Goal: Task Accomplishment & Management: Use online tool/utility

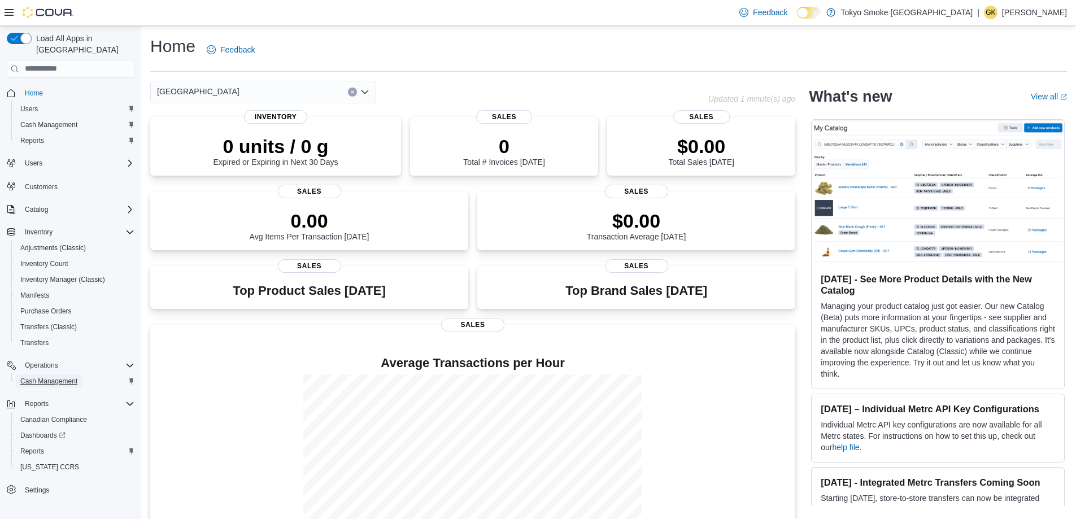
click at [54, 377] on span "Cash Management" at bounding box center [48, 381] width 57 height 9
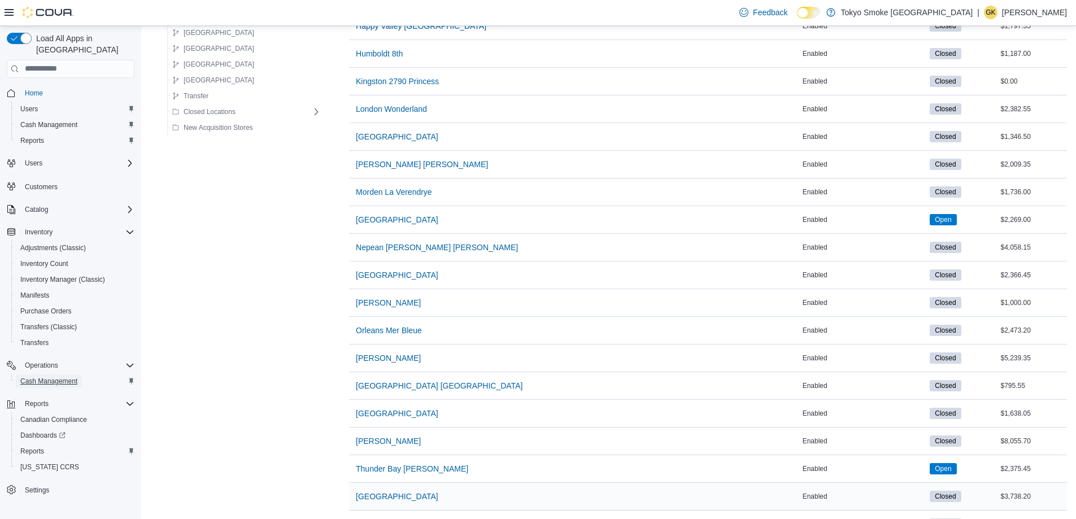
scroll to position [790, 0]
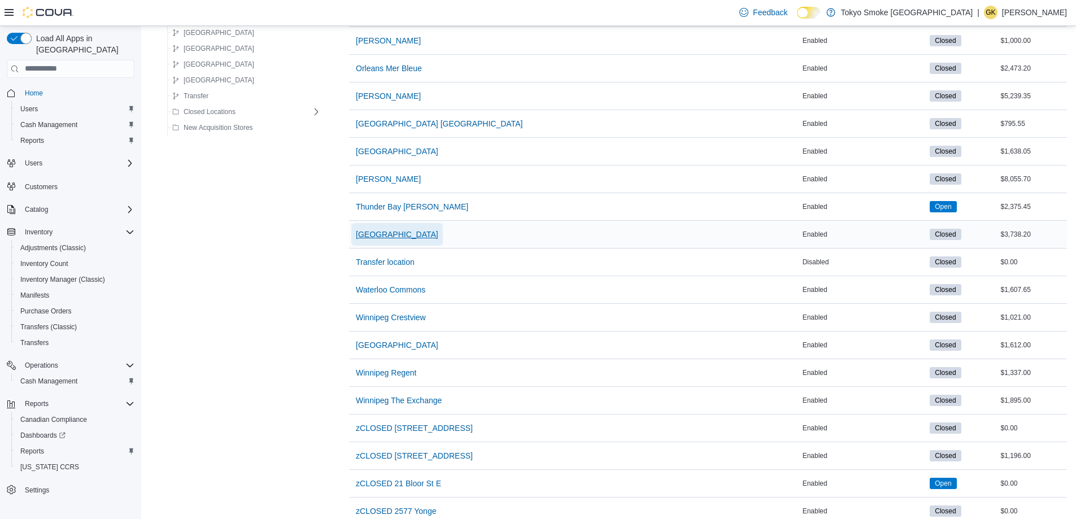
click at [400, 232] on span "[GEOGRAPHIC_DATA]" at bounding box center [397, 234] width 82 height 11
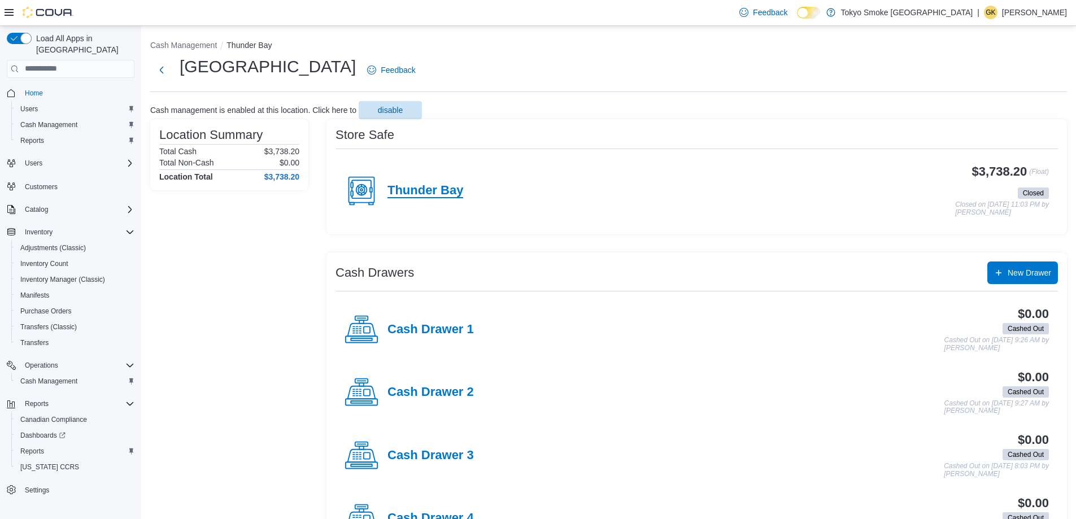
click at [439, 189] on h4 "Thunder Bay" at bounding box center [425, 190] width 76 height 15
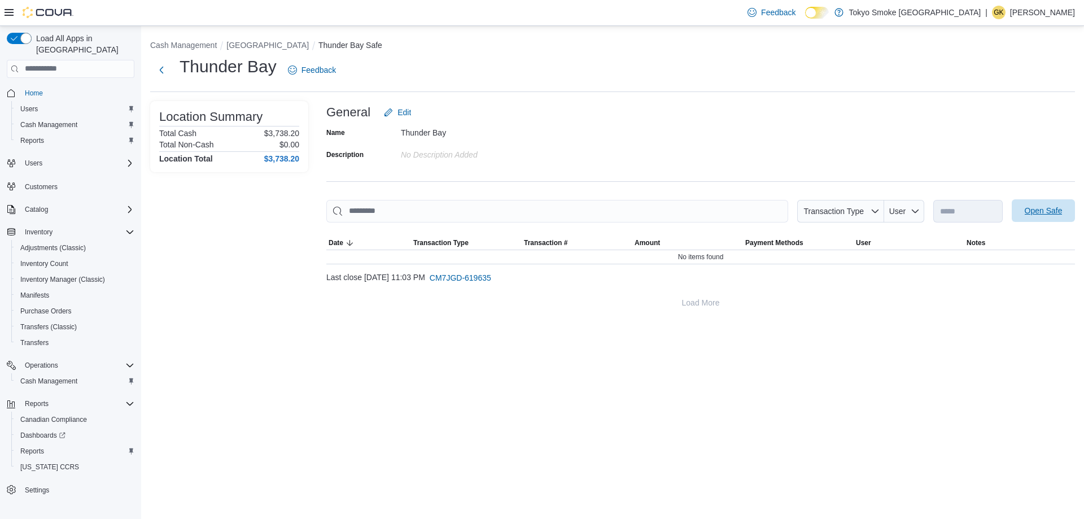
click at [1047, 215] on span "Open Safe" at bounding box center [1044, 210] width 38 height 11
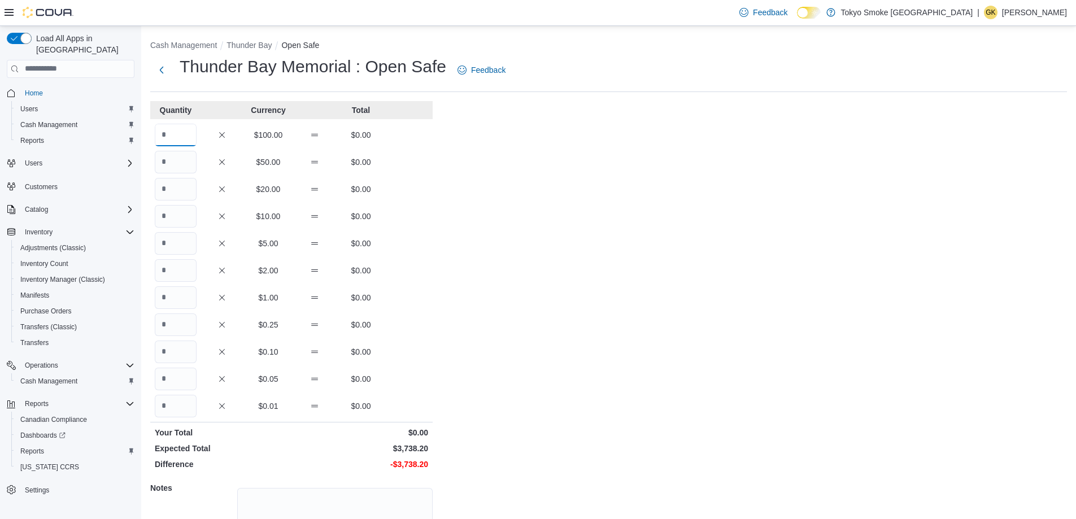
click at [175, 139] on input "Quantity" at bounding box center [176, 135] width 42 height 23
type input "*"
type input "**"
type input "*"
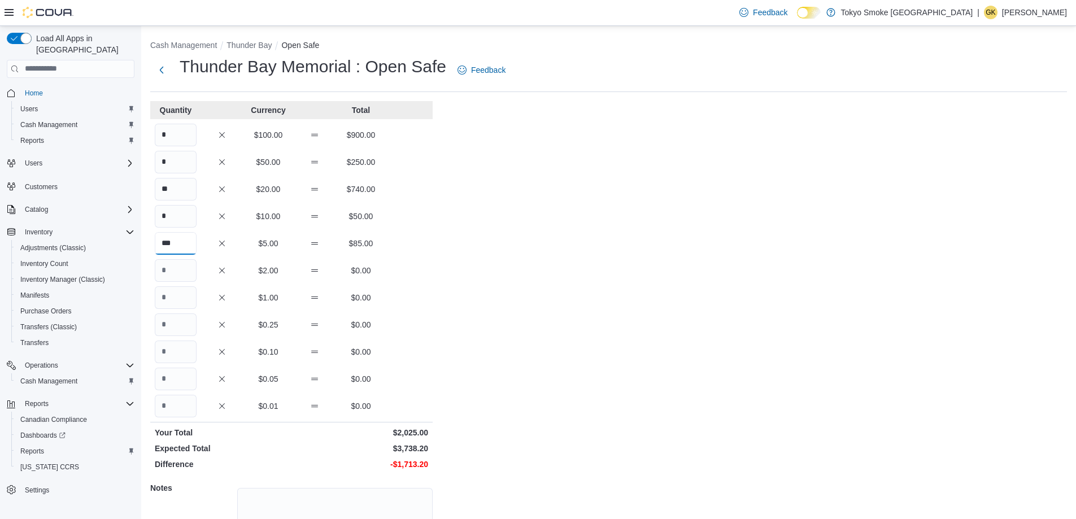
type input "***"
type input "****"
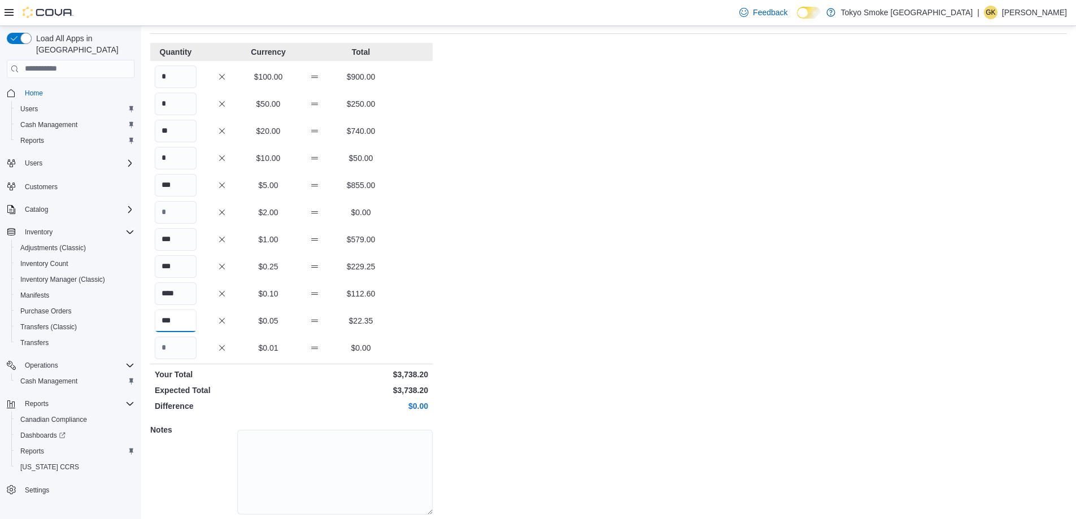
scroll to position [96, 0]
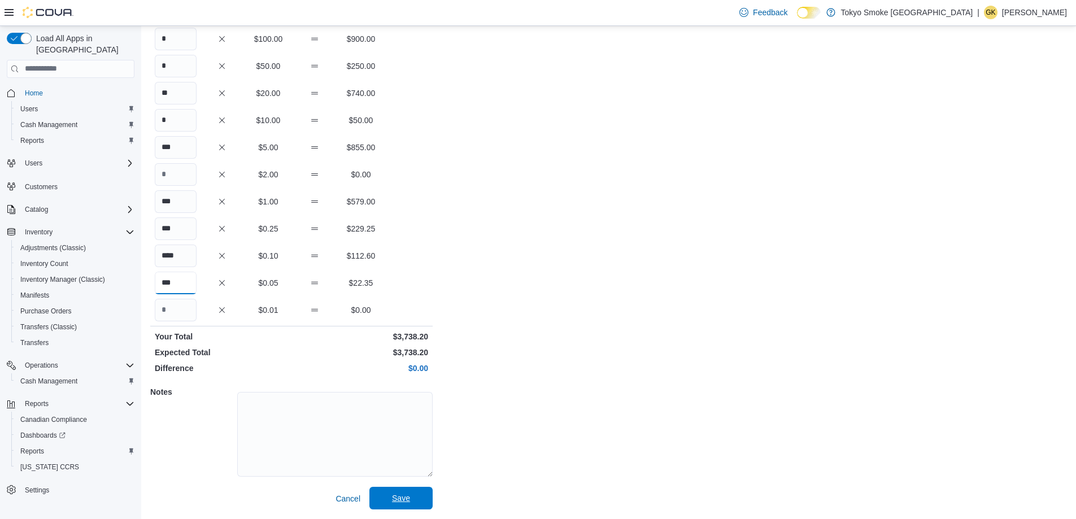
type input "***"
click at [405, 498] on span "Save" at bounding box center [401, 497] width 18 height 11
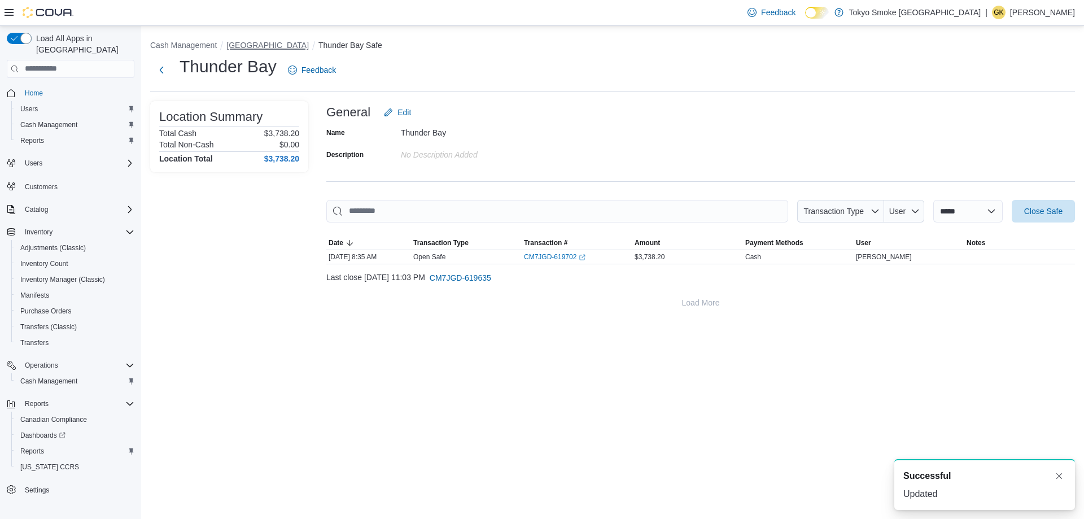
click at [274, 47] on button "[GEOGRAPHIC_DATA]" at bounding box center [267, 45] width 82 height 9
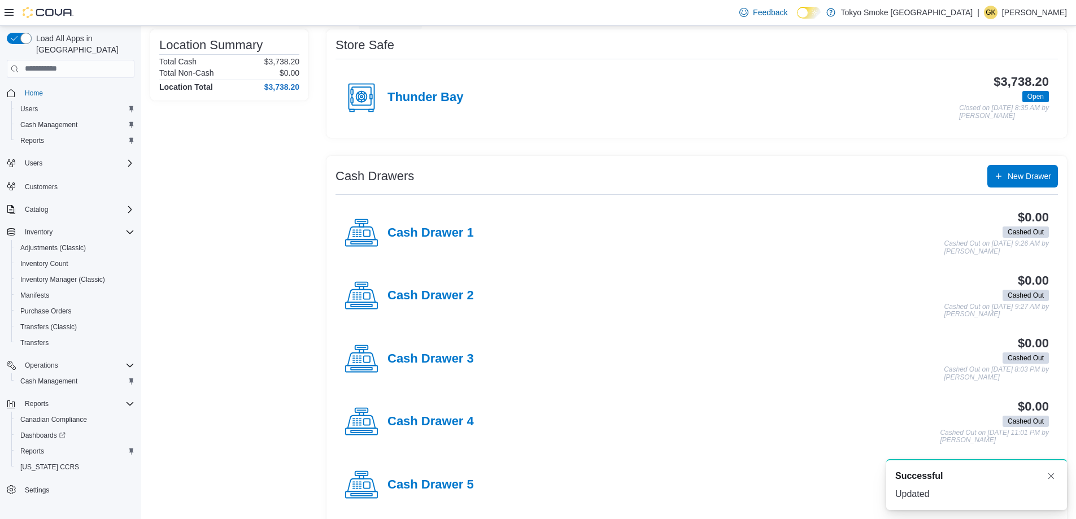
scroll to position [168, 0]
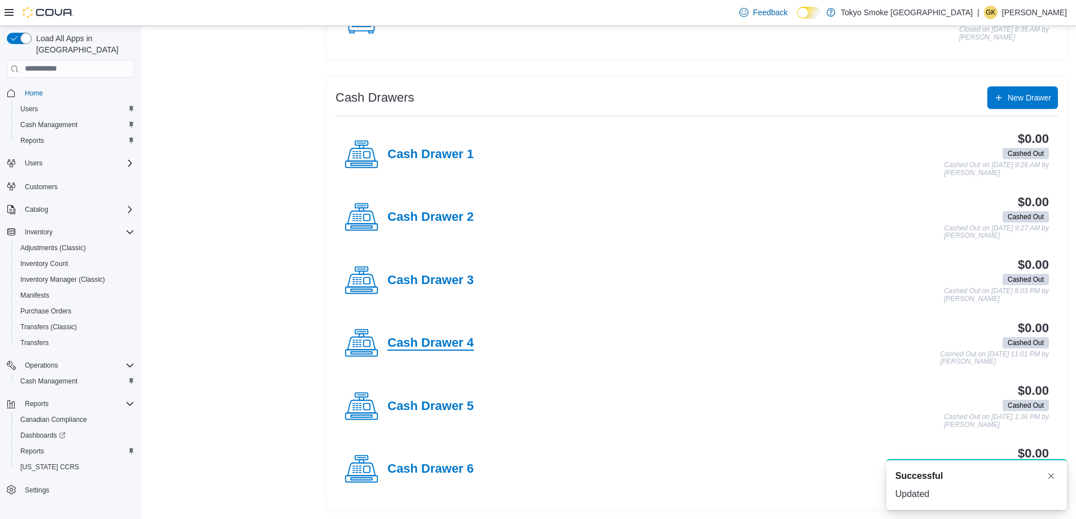
click at [440, 338] on h4 "Cash Drawer 4" at bounding box center [430, 343] width 86 height 15
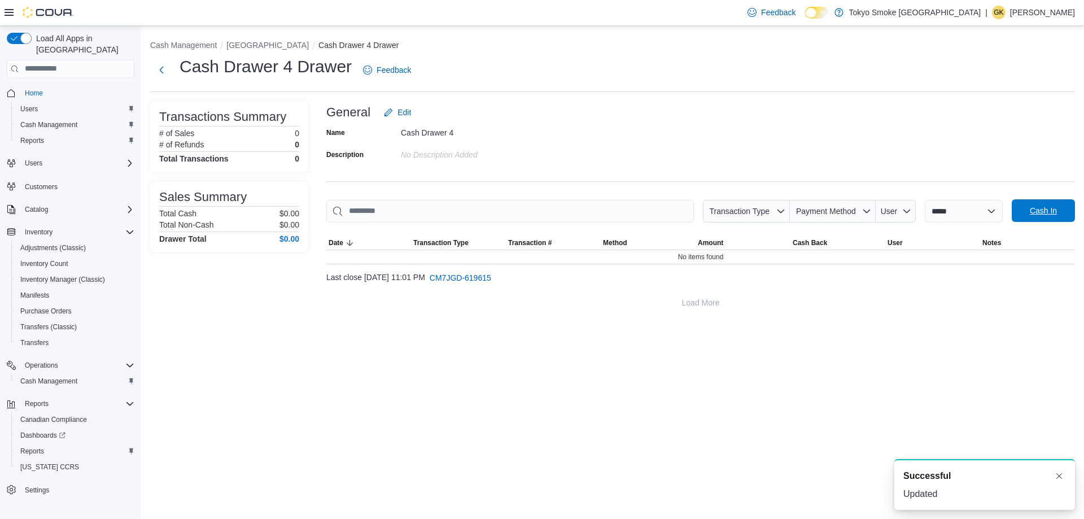
click at [1038, 217] on span "Cash In" at bounding box center [1044, 210] width 50 height 23
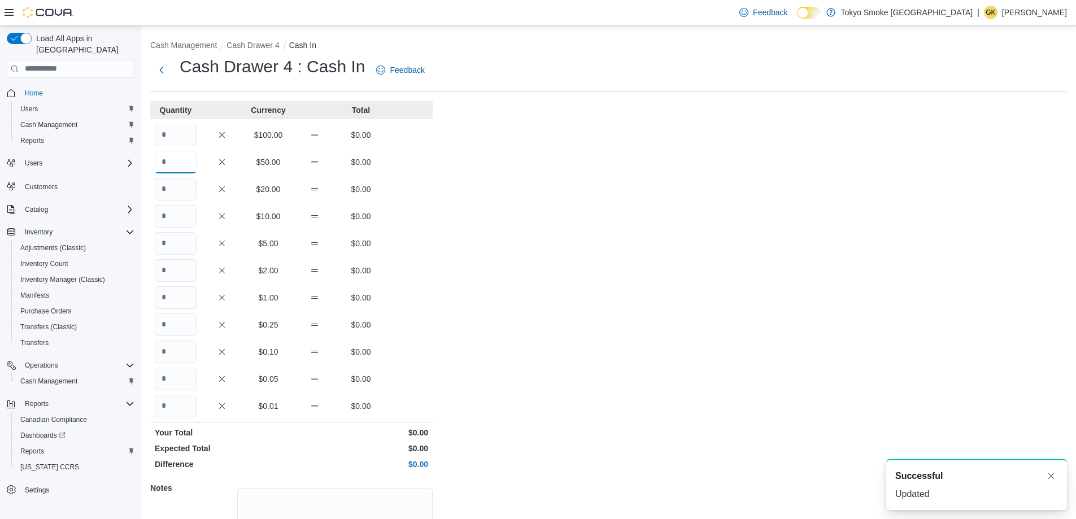
click at [178, 162] on input "Quantity" at bounding box center [176, 162] width 42 height 23
type input "*"
type input "**"
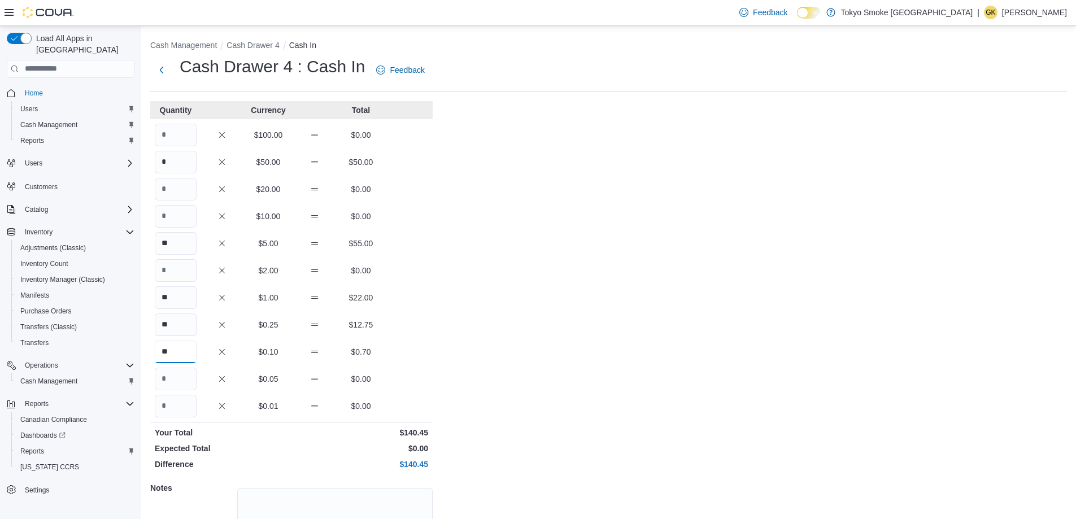
type input "**"
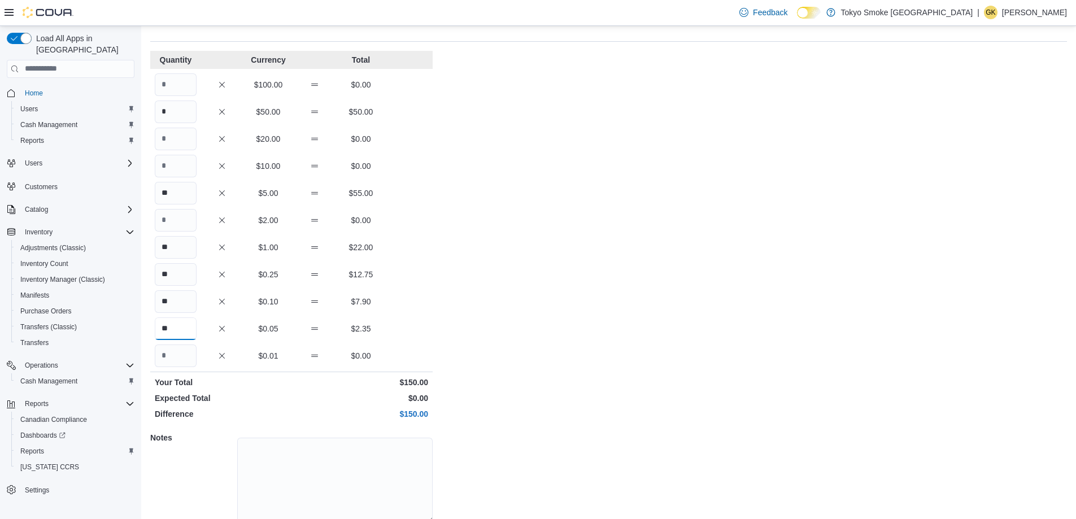
scroll to position [96, 0]
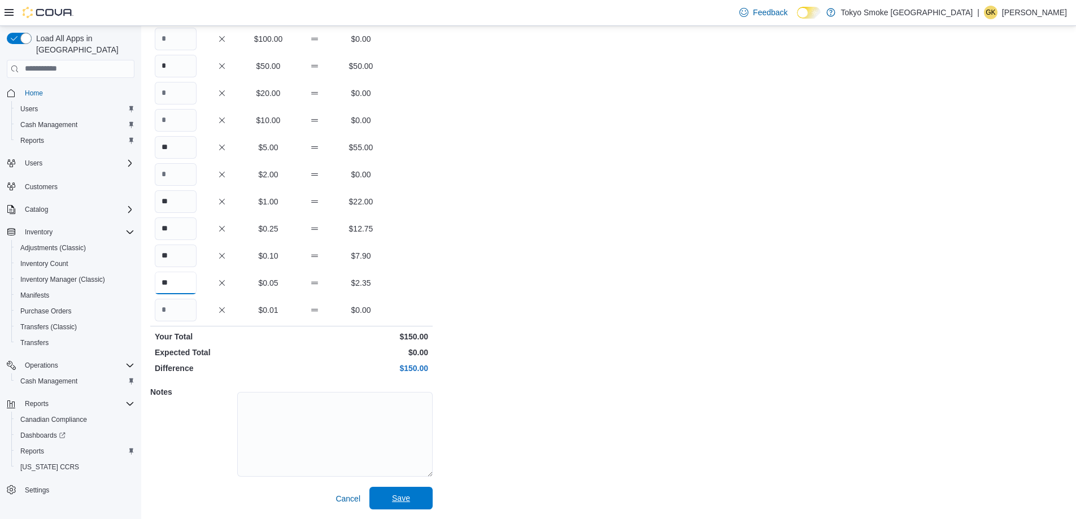
type input "**"
click at [406, 496] on span "Save" at bounding box center [401, 497] width 18 height 11
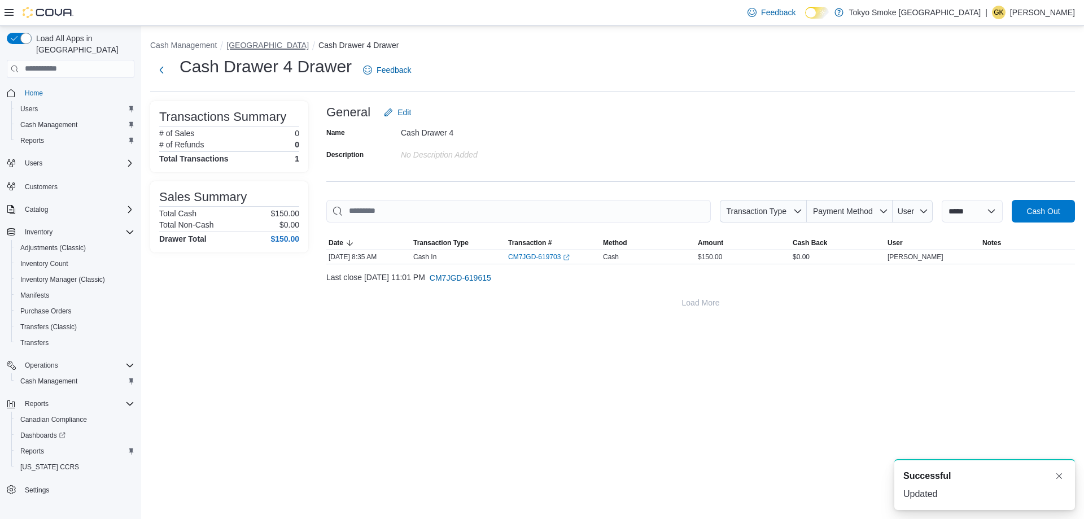
click at [260, 47] on button "[GEOGRAPHIC_DATA]" at bounding box center [267, 45] width 82 height 9
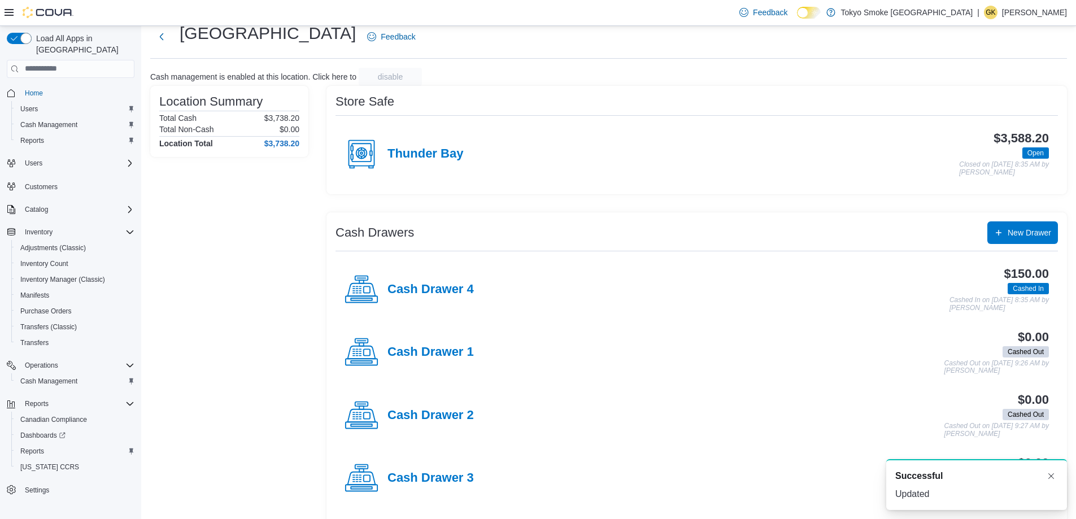
scroll to position [168, 0]
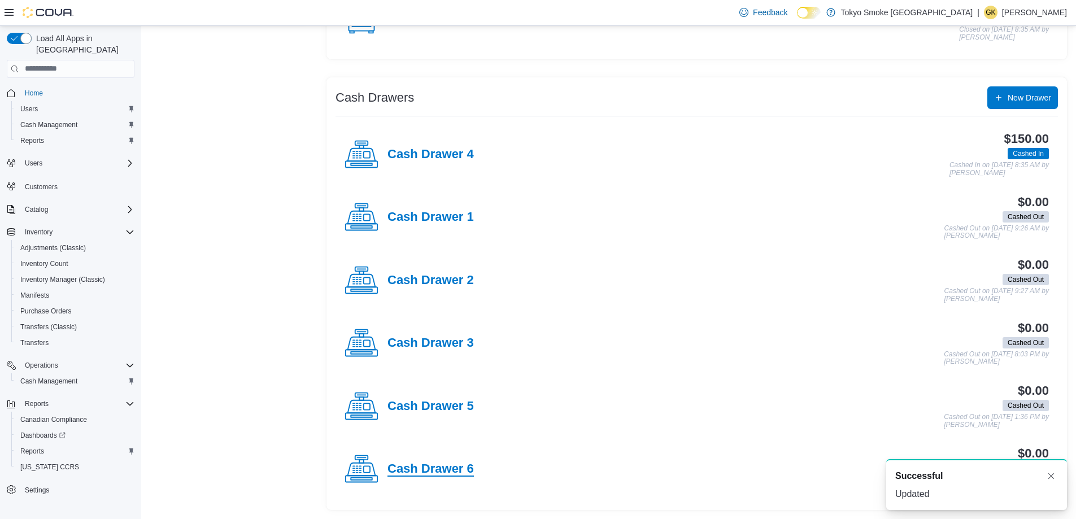
click at [448, 464] on h4 "Cash Drawer 6" at bounding box center [430, 469] width 86 height 15
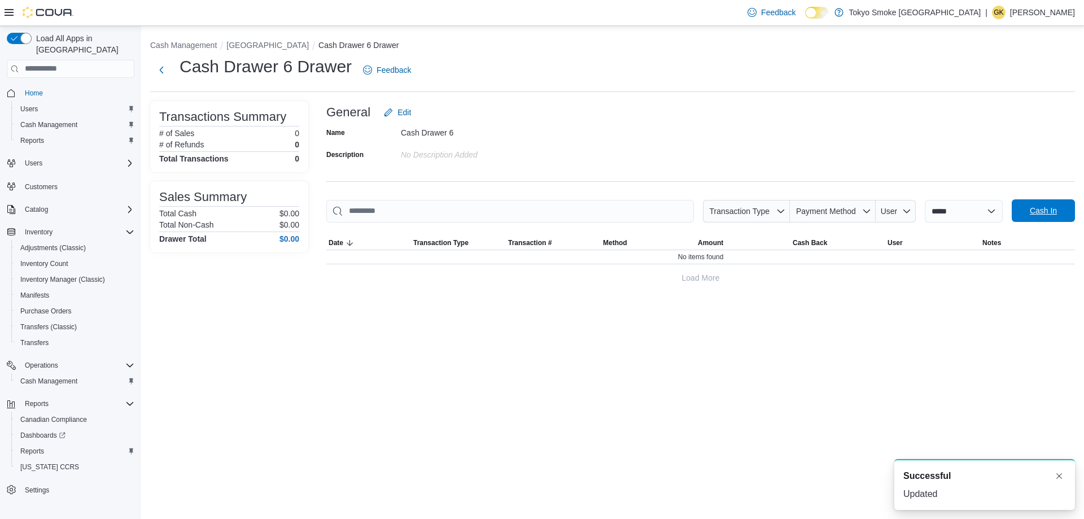
click at [1042, 213] on span "Cash In" at bounding box center [1043, 210] width 27 height 11
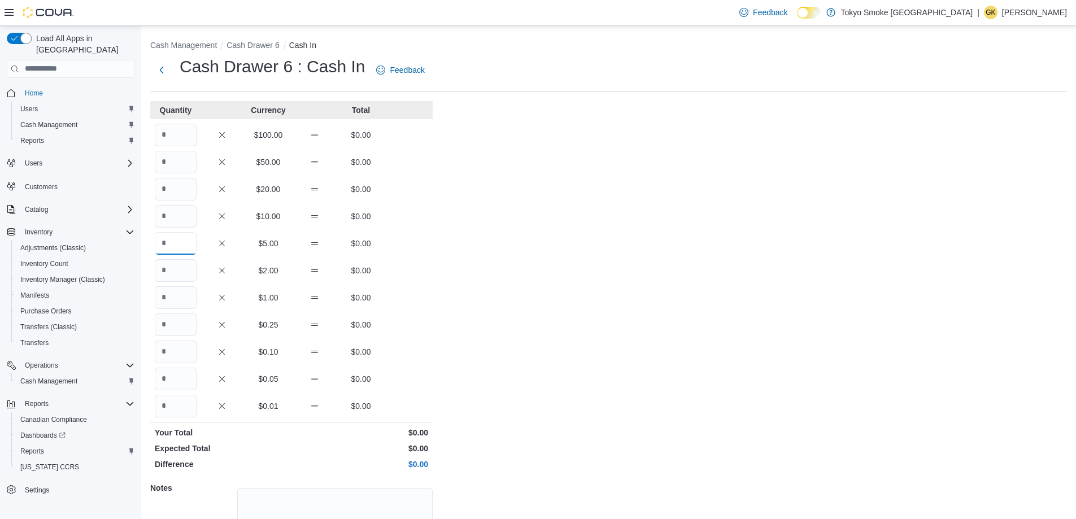
click at [175, 246] on input "Quantity" at bounding box center [176, 243] width 42 height 23
type input "**"
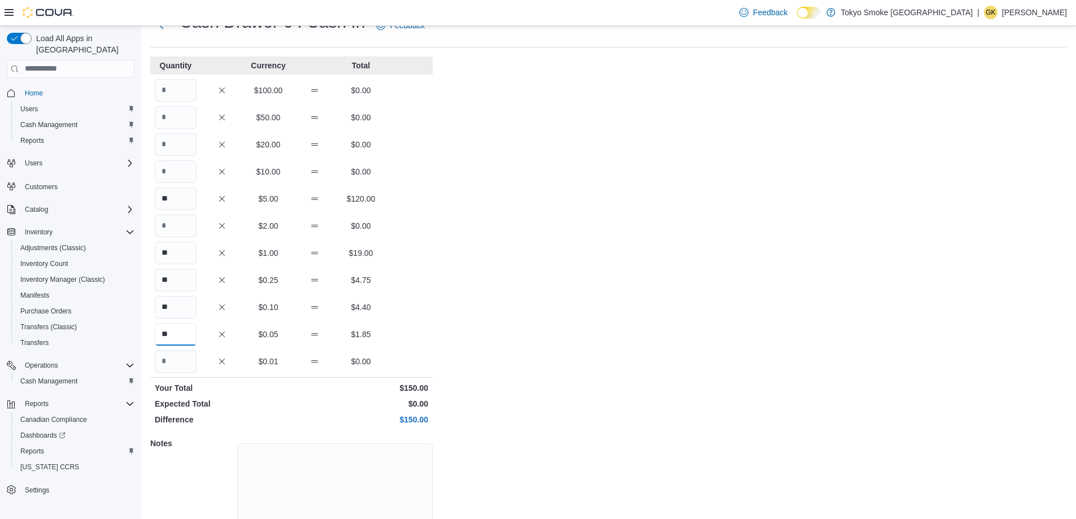
scroll to position [96, 0]
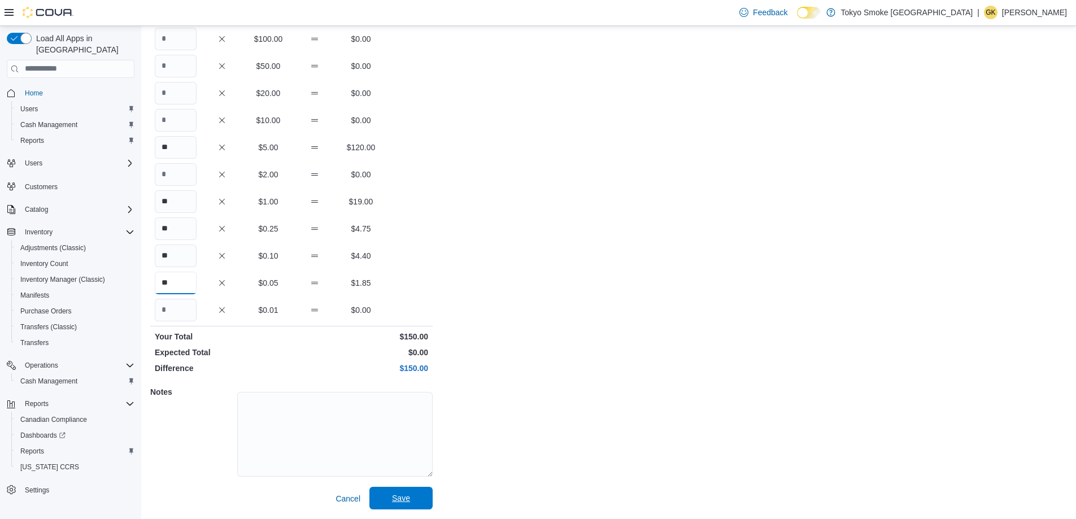
type input "**"
click at [414, 500] on span "Save" at bounding box center [401, 498] width 50 height 23
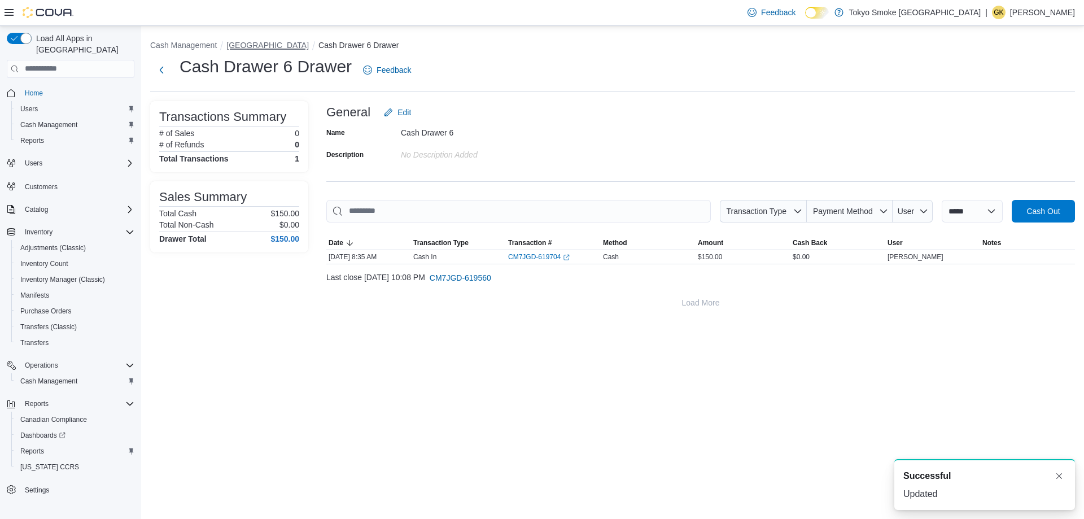
click at [265, 43] on button "[GEOGRAPHIC_DATA]" at bounding box center [267, 45] width 82 height 9
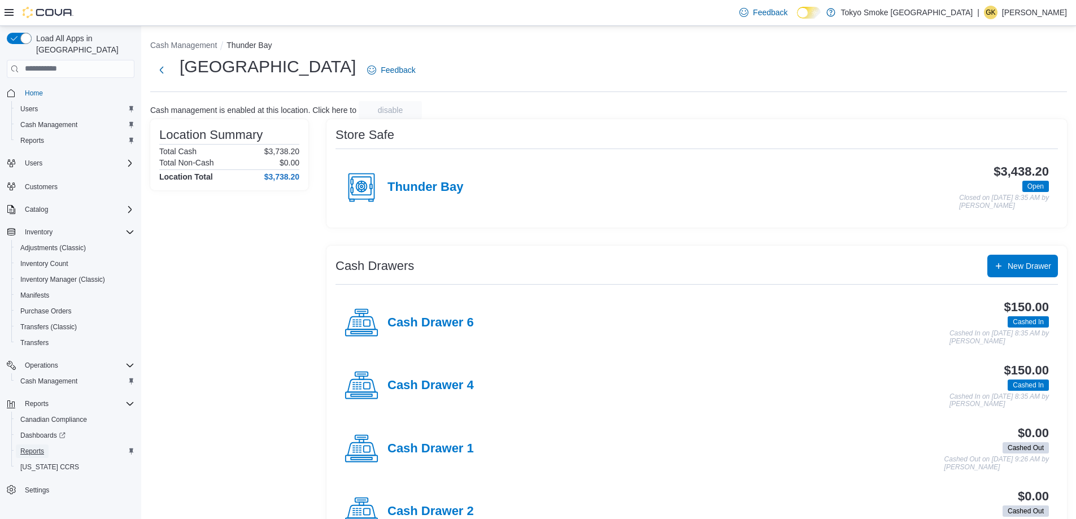
click at [27, 447] on span "Reports" at bounding box center [32, 451] width 24 height 9
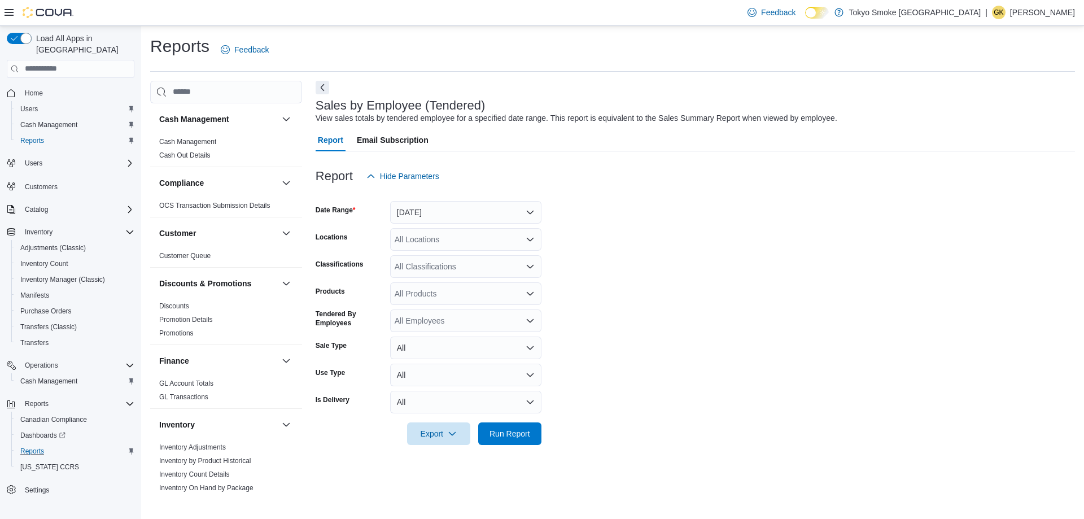
click at [426, 241] on div "All Locations" at bounding box center [465, 239] width 151 height 23
type input "***"
click at [428, 257] on span "[GEOGRAPHIC_DATA]" at bounding box center [461, 258] width 82 height 11
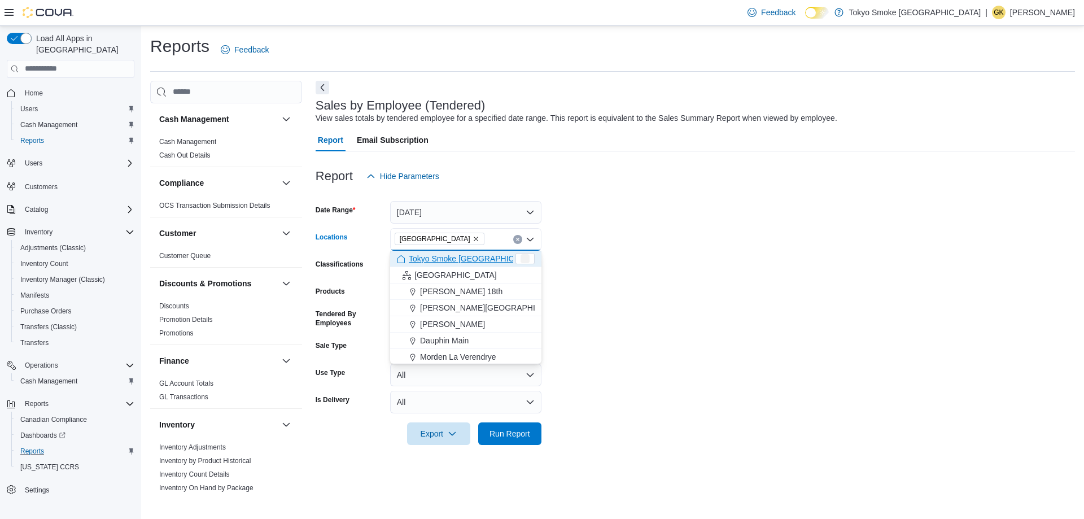
click at [712, 289] on form "Date Range [DATE] Locations [GEOGRAPHIC_DATA] Combo box. Selected. [GEOGRAPHIC_…" at bounding box center [695, 315] width 759 height 257
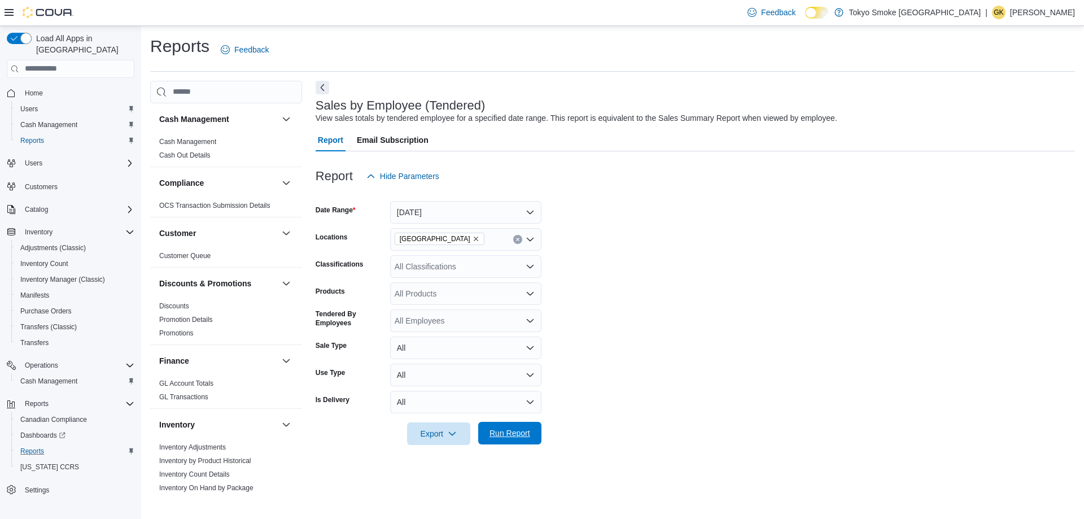
click at [521, 431] on span "Run Report" at bounding box center [509, 432] width 41 height 11
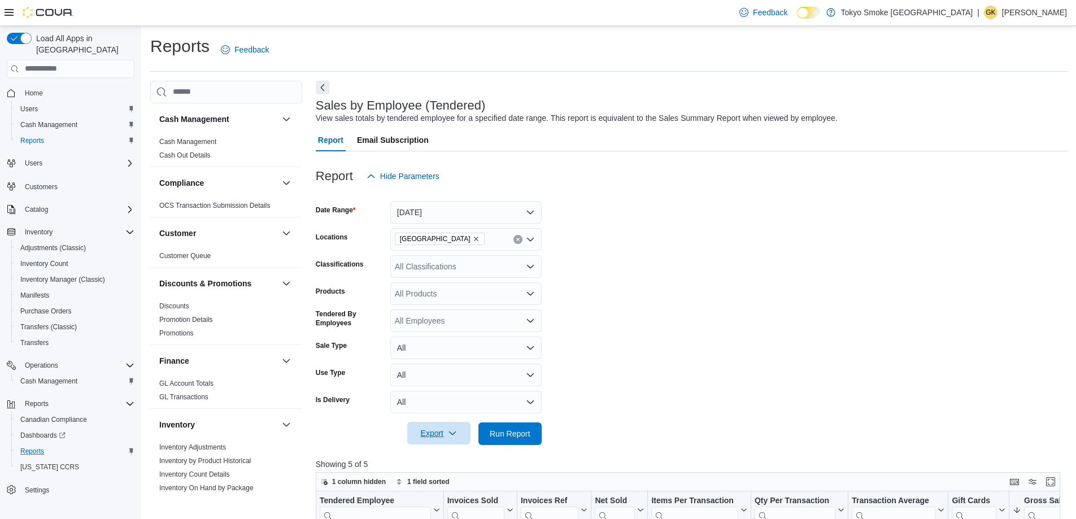
click at [452, 431] on icon "button" at bounding box center [452, 433] width 9 height 9
click at [428, 364] on span "Export to Excel" at bounding box center [440, 365] width 51 height 9
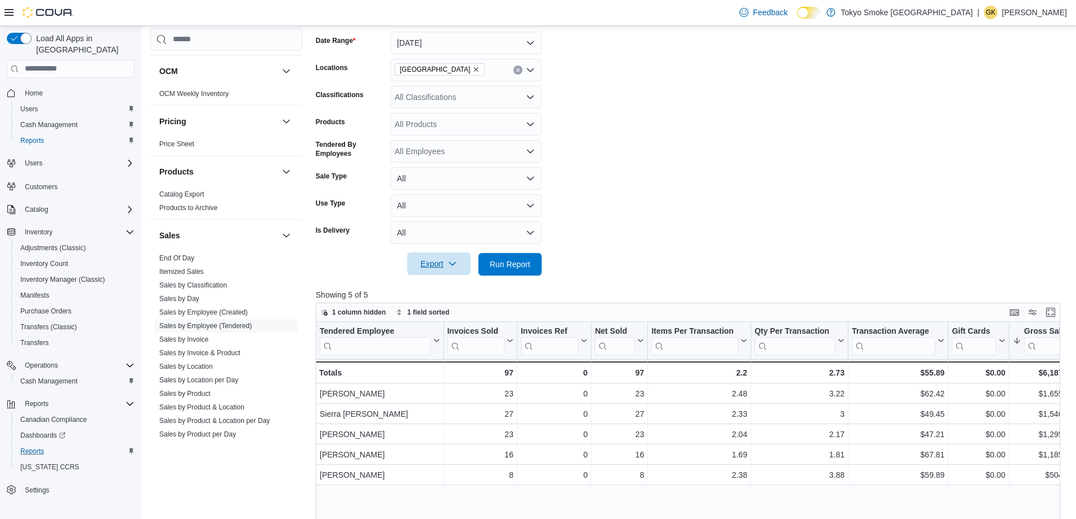
scroll to position [565, 0]
click at [201, 339] on link "Sales by Invoice" at bounding box center [183, 339] width 49 height 8
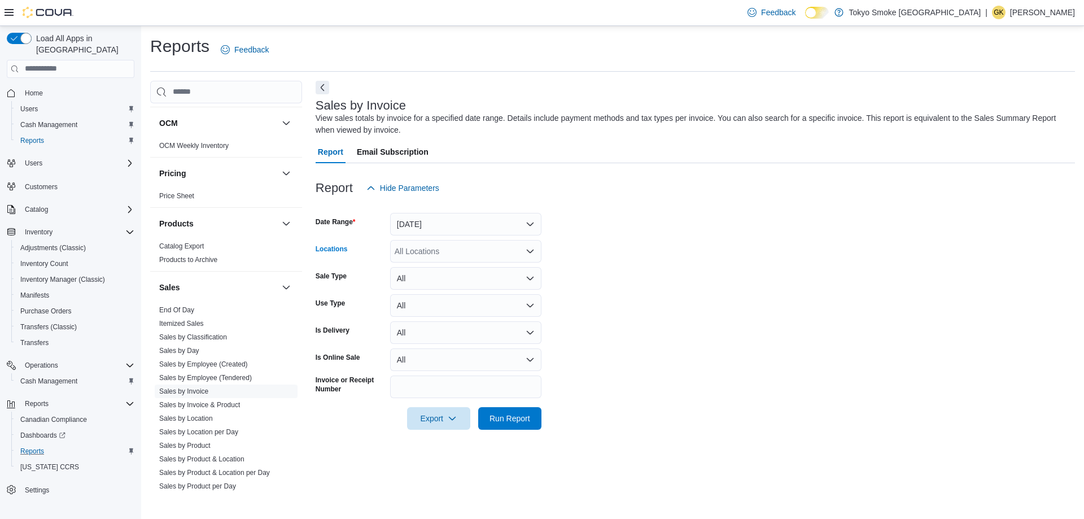
click at [404, 247] on div "All Locations" at bounding box center [465, 251] width 151 height 23
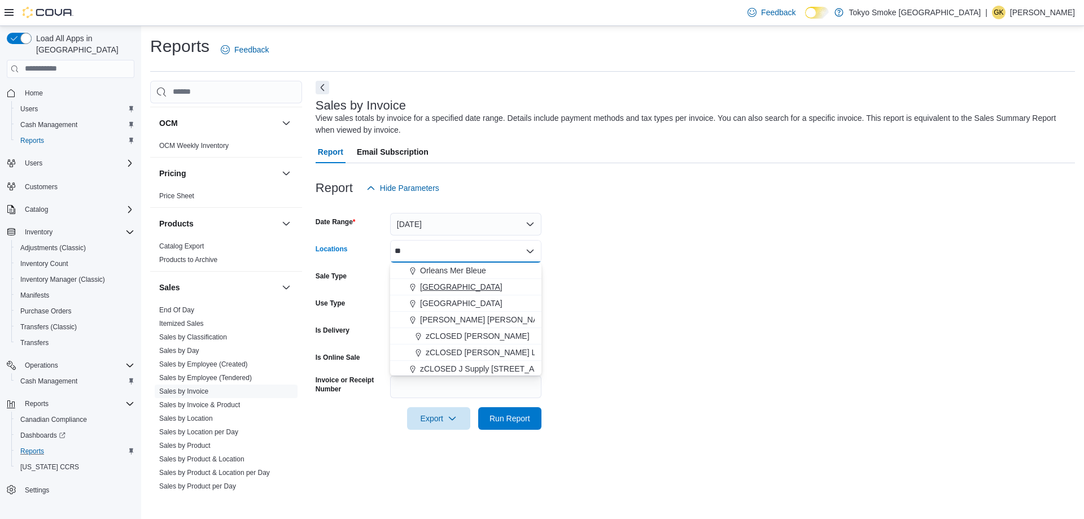
type input "**"
click at [449, 281] on button "[GEOGRAPHIC_DATA]" at bounding box center [465, 287] width 151 height 16
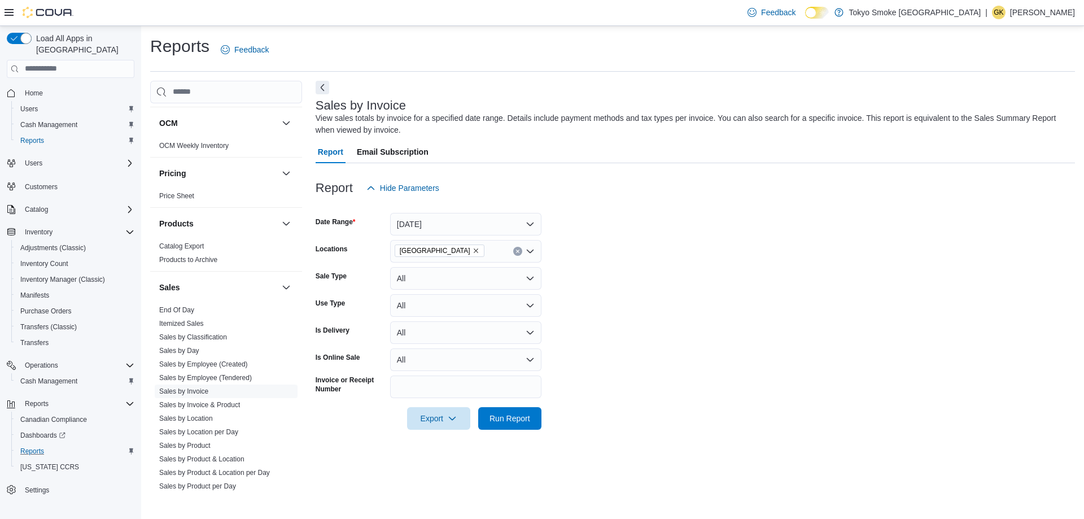
drag, startPoint x: 681, startPoint y: 287, endPoint x: 653, endPoint y: 332, distance: 53.1
click at [682, 289] on form "Date Range [DATE] Locations [GEOGRAPHIC_DATA] Sale Type All Use Type All Is Del…" at bounding box center [695, 314] width 759 height 230
click at [514, 418] on span "Run Report" at bounding box center [509, 417] width 41 height 11
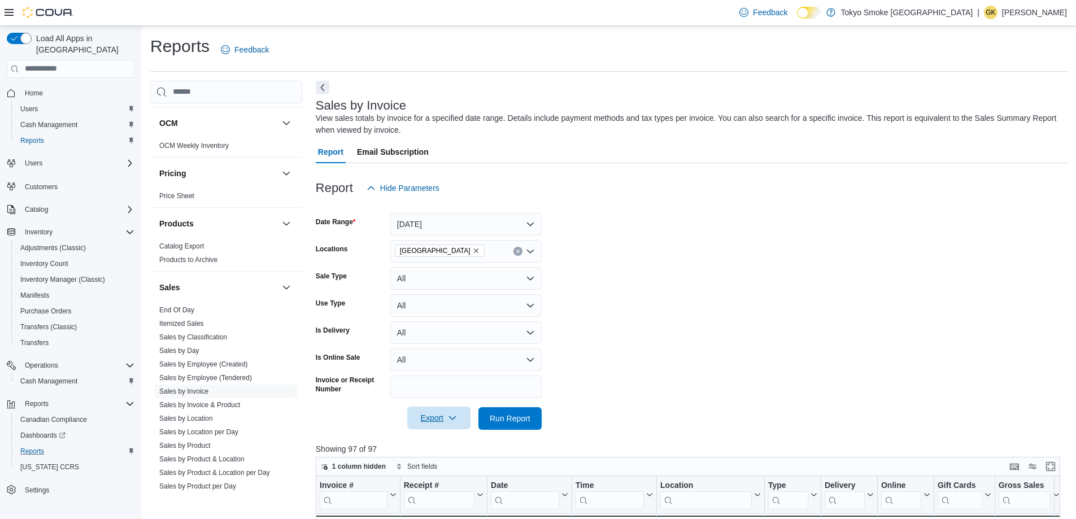
click at [440, 419] on span "Export" at bounding box center [439, 417] width 50 height 23
click at [440, 442] on span "Export to Excel" at bounding box center [440, 440] width 51 height 9
click at [913, 38] on div "Reports Feedback" at bounding box center [608, 49] width 917 height 29
click at [1026, 14] on p "[PERSON_NAME]" at bounding box center [1034, 13] width 65 height 14
click at [988, 108] on span "Sign Out" at bounding box center [993, 109] width 30 height 11
